Goal: Find specific page/section: Find specific page/section

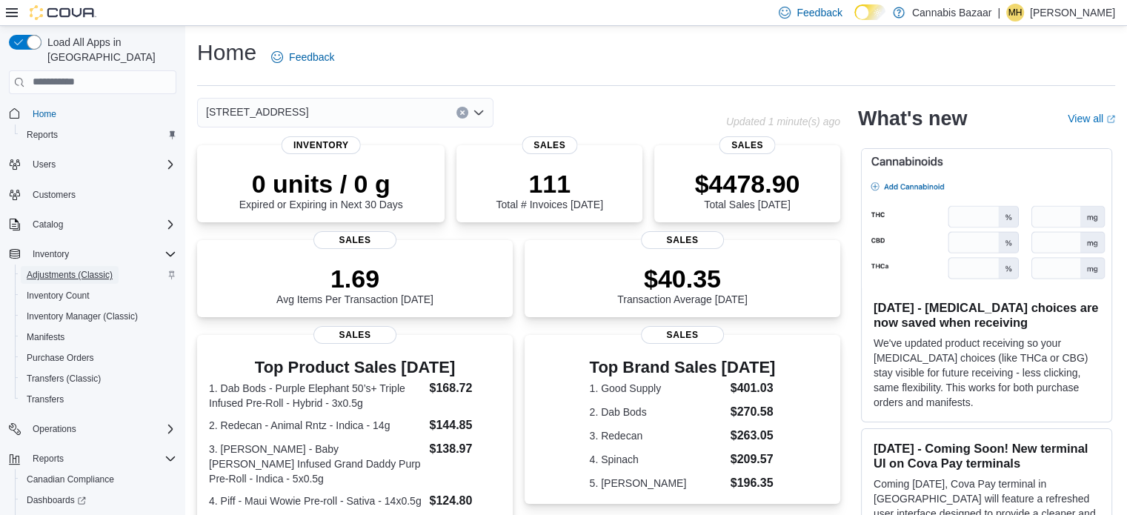
click at [56, 269] on span "Adjustments (Classic)" at bounding box center [70, 275] width 86 height 12
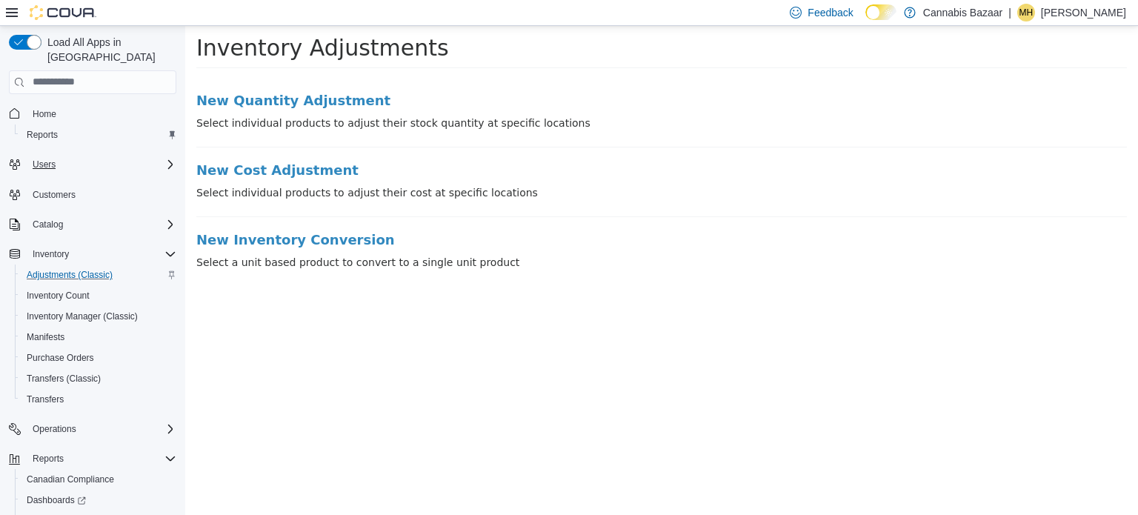
click at [159, 156] on div "Users" at bounding box center [102, 165] width 150 height 18
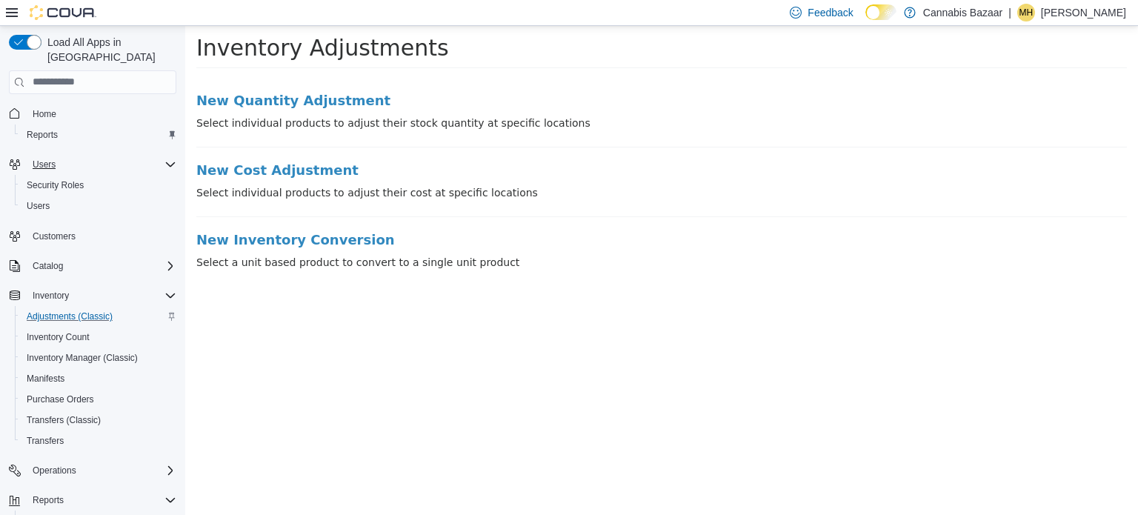
click at [159, 156] on div "Users" at bounding box center [102, 165] width 150 height 18
